Goal: Obtain resource: Download file/media

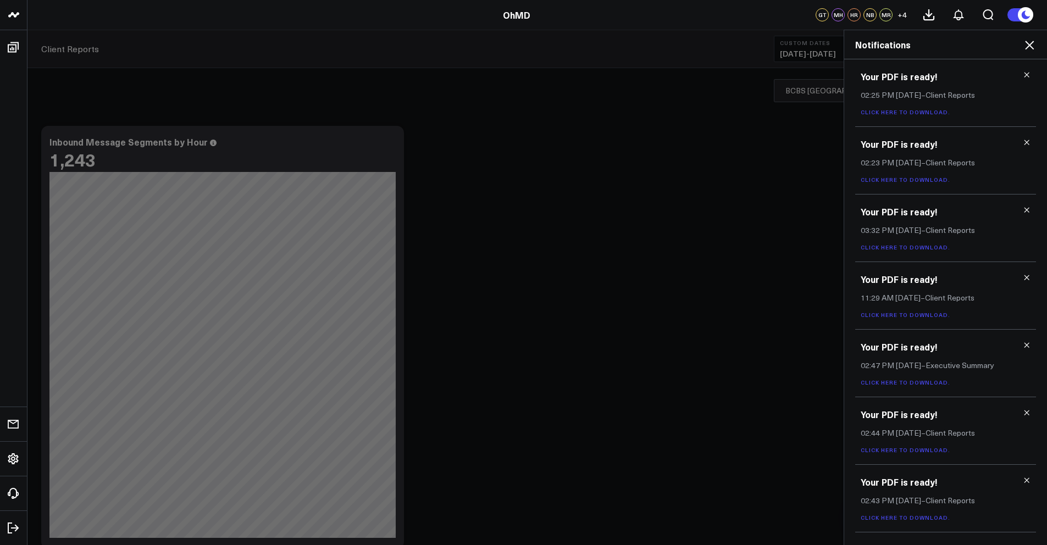
click at [883, 112] on link "Click here to download." at bounding box center [906, 112] width 90 height 8
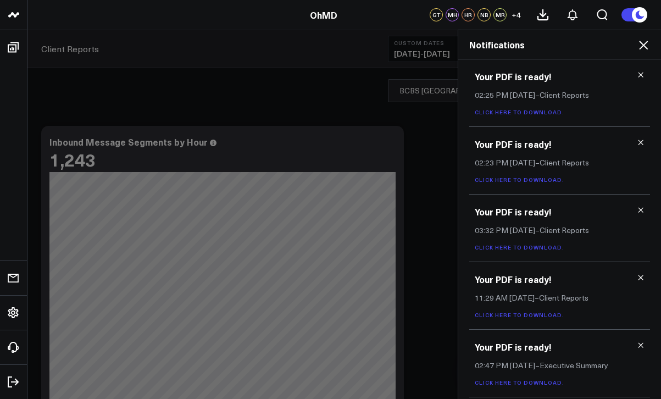
click at [645, 43] on icon at bounding box center [643, 45] width 9 height 9
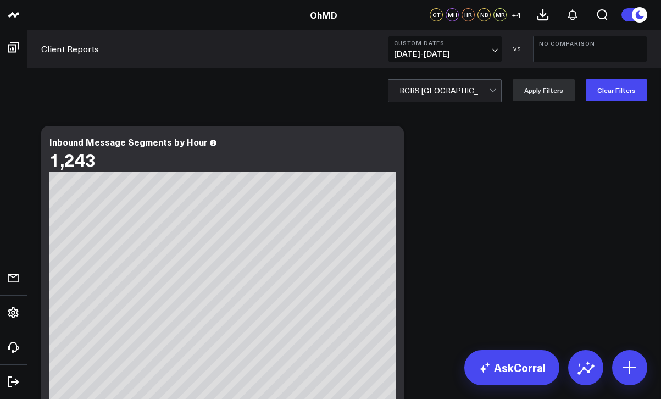
click at [444, 95] on div at bounding box center [445, 91] width 90 height 22
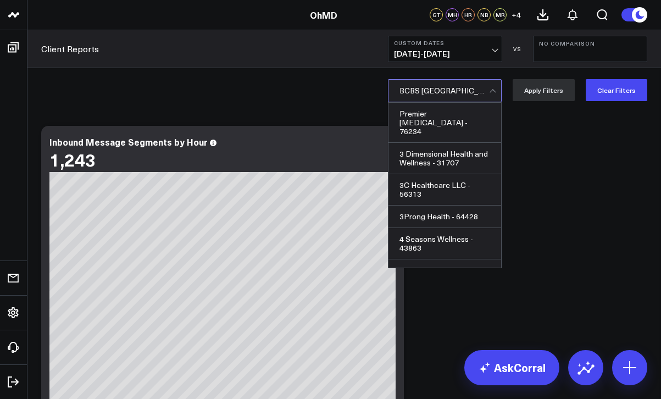
scroll to position [2284, 0]
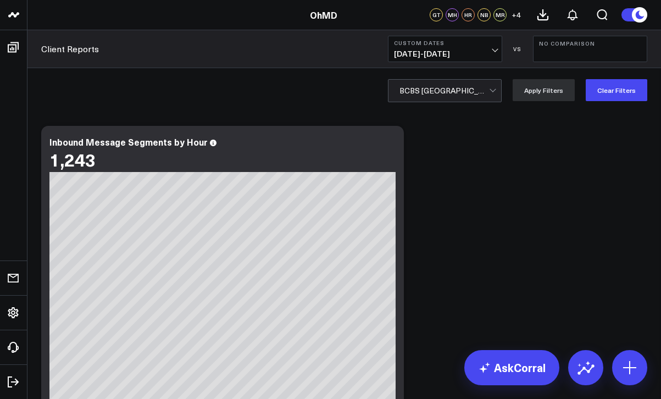
click at [433, 89] on div at bounding box center [445, 91] width 90 height 22
click at [452, 102] on div "BCBS [GEOGRAPHIC_DATA] - 60796" at bounding box center [445, 90] width 114 height 23
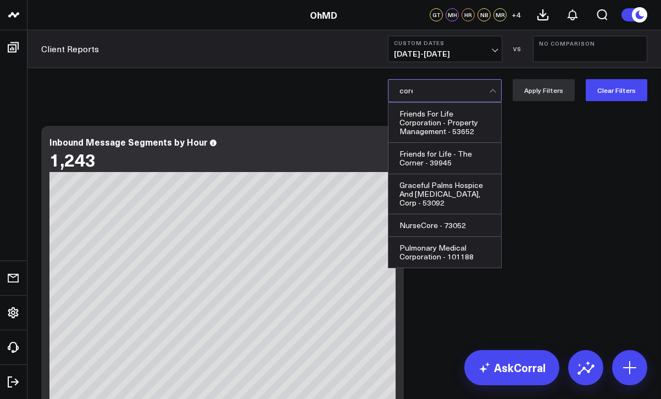
scroll to position [0, 0]
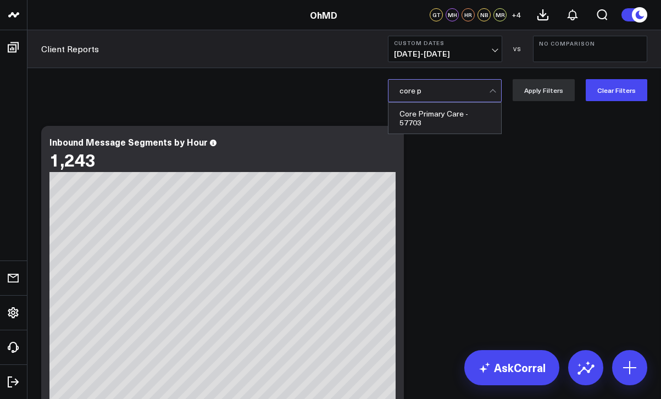
type input "core pr"
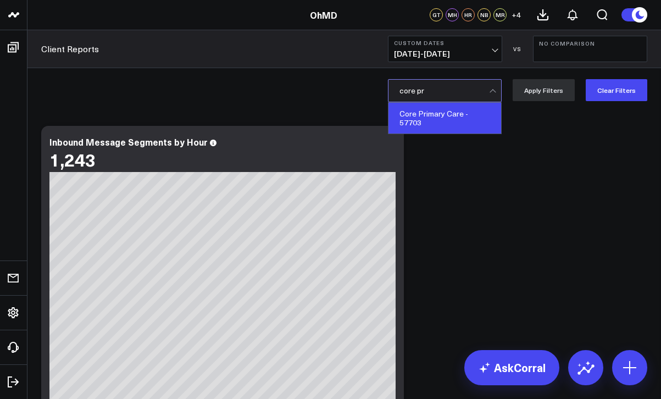
click at [449, 107] on div "Core Primary Care - 57703" at bounding box center [445, 118] width 113 height 31
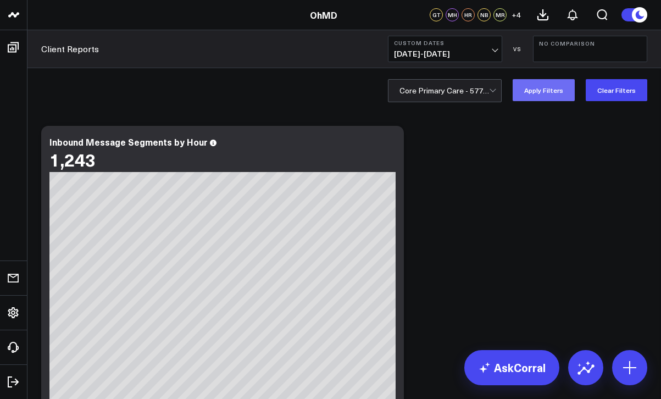
click at [529, 91] on button "Apply Filters" at bounding box center [544, 90] width 62 height 22
click at [549, 18] on button at bounding box center [543, 15] width 30 height 30
click at [579, 13] on icon at bounding box center [572, 14] width 13 height 13
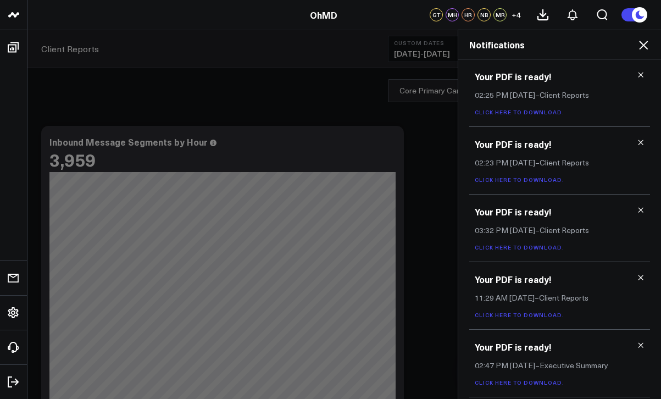
click at [644, 44] on icon at bounding box center [643, 45] width 9 height 9
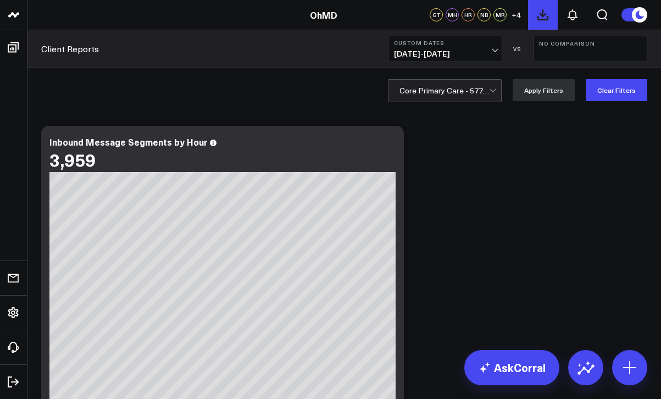
click at [545, 19] on icon at bounding box center [543, 15] width 10 height 10
click at [580, 16] on button at bounding box center [573, 15] width 30 height 30
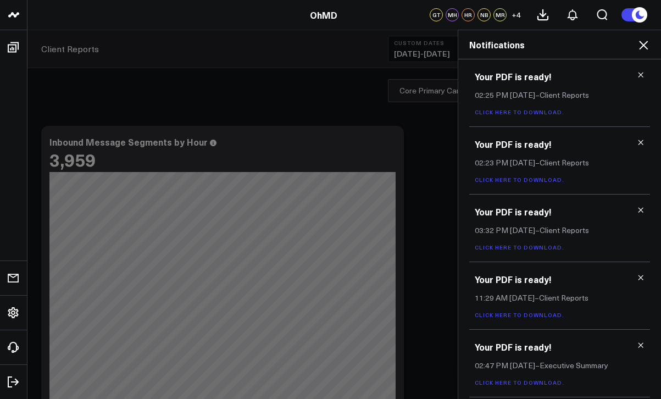
click at [644, 47] on icon at bounding box center [643, 44] width 13 height 13
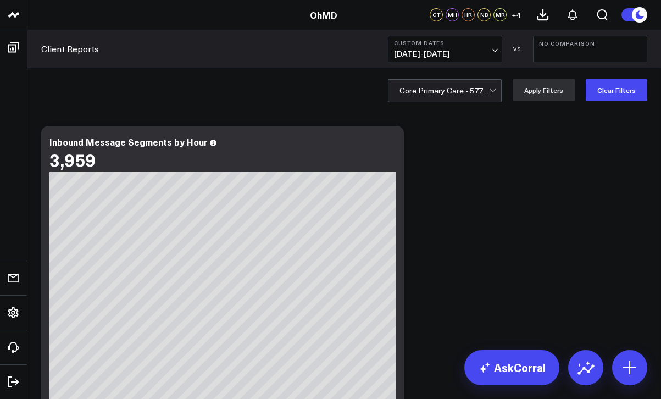
click at [468, 91] on div at bounding box center [445, 91] width 90 height 22
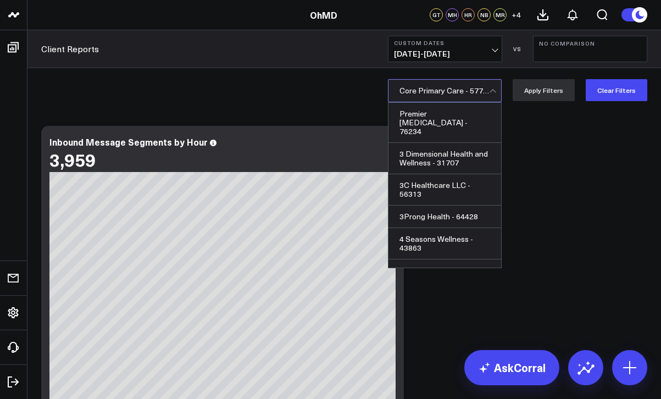
scroll to position [7332, 0]
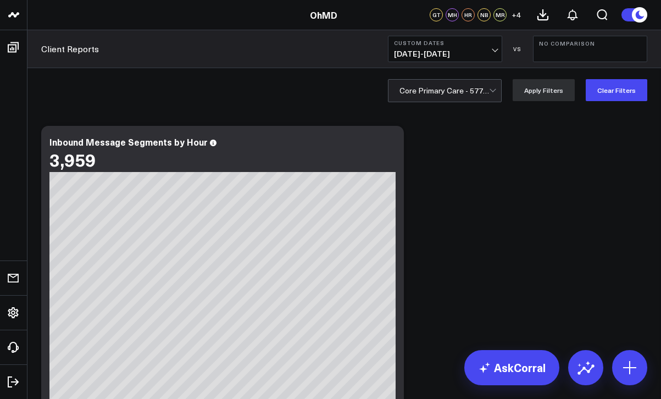
click at [449, 93] on div at bounding box center [445, 91] width 90 height 22
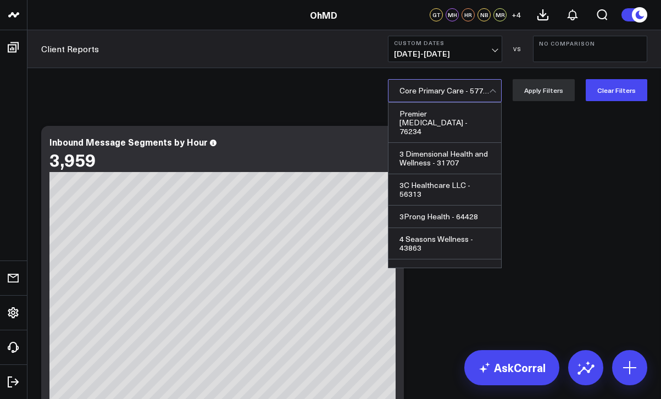
click at [455, 92] on div at bounding box center [445, 91] width 90 height 22
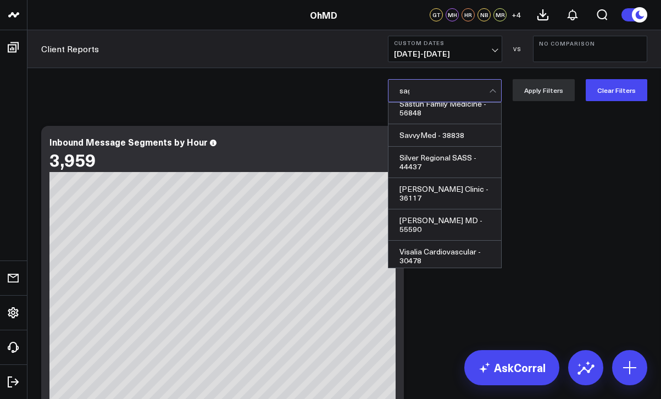
scroll to position [0, 0]
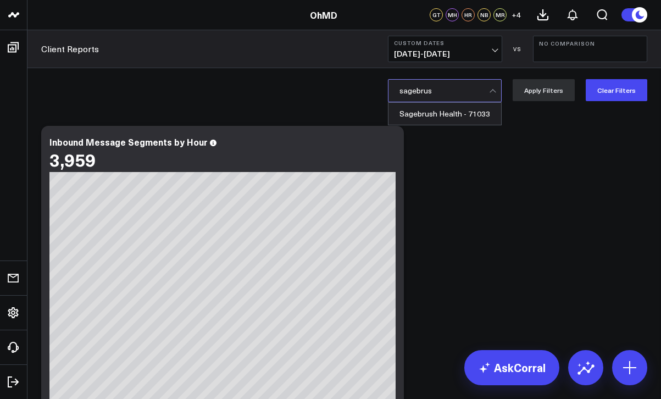
type input "sagebrush"
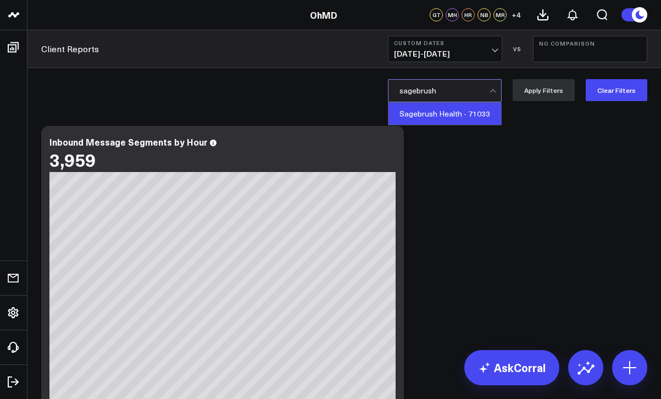
click at [463, 114] on div "Sagebrush Health - 71033" at bounding box center [445, 114] width 113 height 22
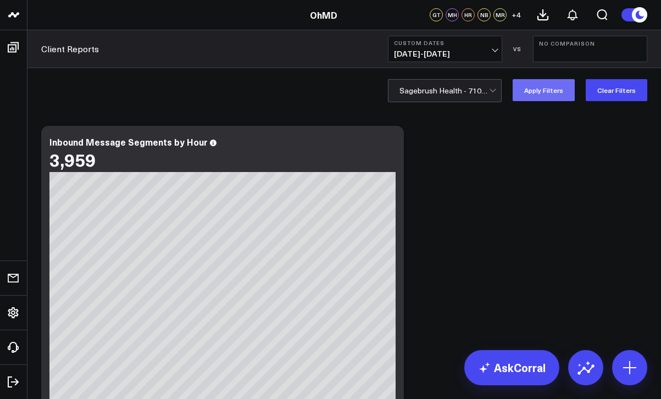
click at [555, 90] on button "Apply Filters" at bounding box center [544, 90] width 62 height 22
click at [542, 11] on icon at bounding box center [543, 14] width 13 height 13
click at [539, 16] on icon at bounding box center [543, 14] width 13 height 13
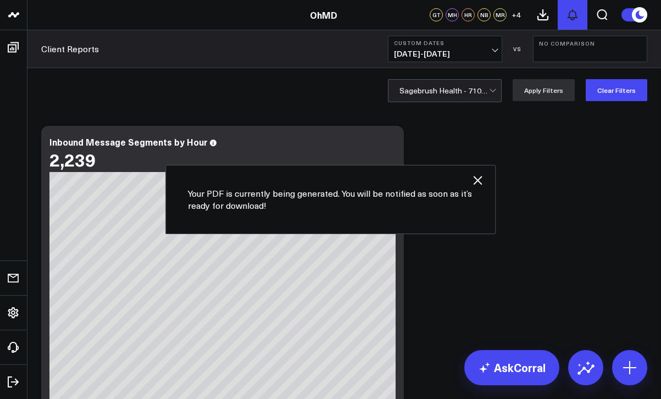
click at [573, 21] on icon at bounding box center [572, 14] width 13 height 13
